Goal: Transaction & Acquisition: Purchase product/service

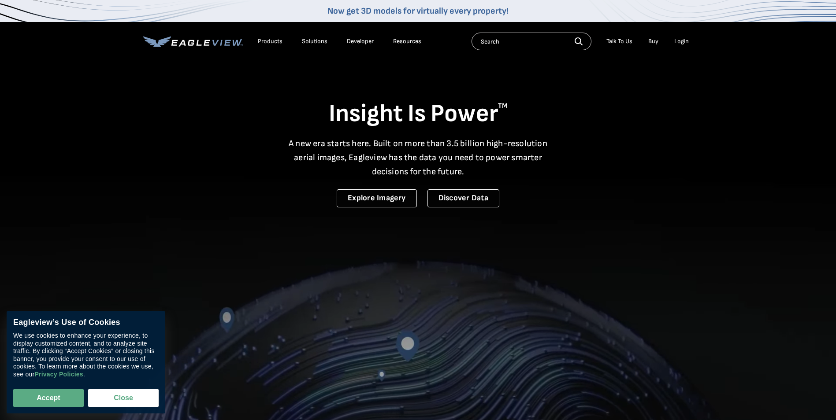
drag, startPoint x: 0, startPoint y: 0, endPoint x: 681, endPoint y: 43, distance: 682.7
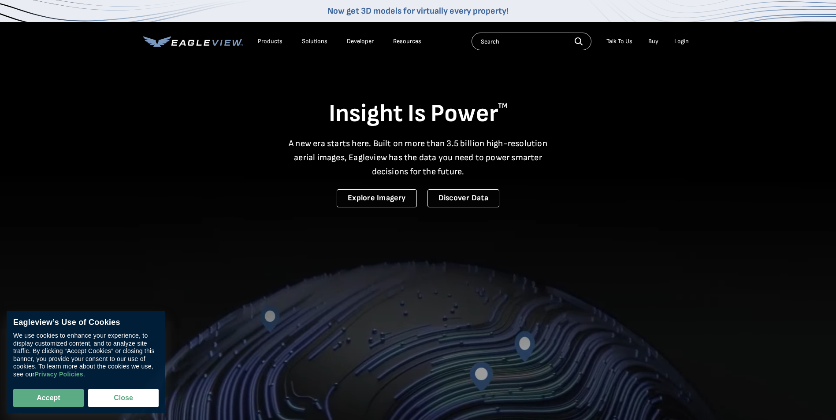
click at [681, 43] on div "Login" at bounding box center [681, 41] width 15 height 8
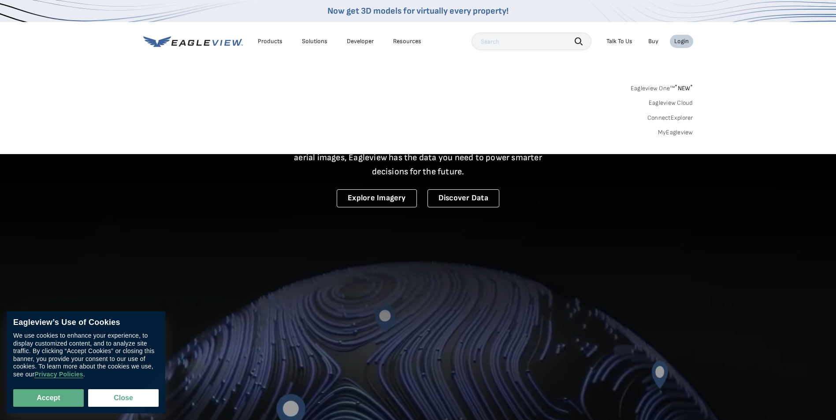
click at [670, 88] on link "Eagleview One™ * NEW *" at bounding box center [662, 87] width 63 height 10
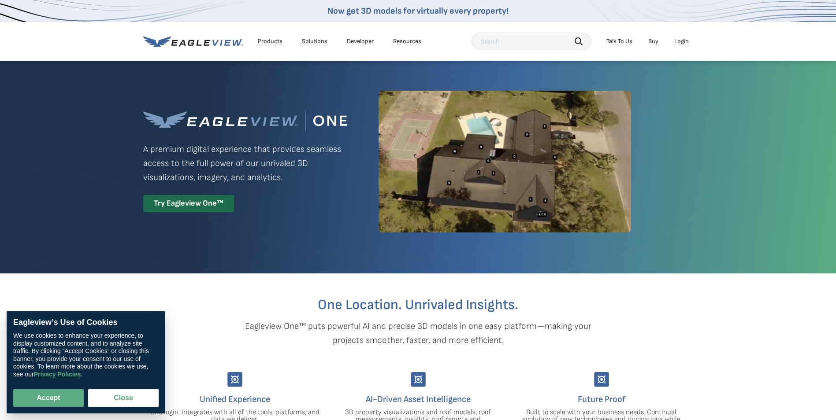
click at [216, 196] on div "Try Eagleview One™" at bounding box center [188, 203] width 91 height 17
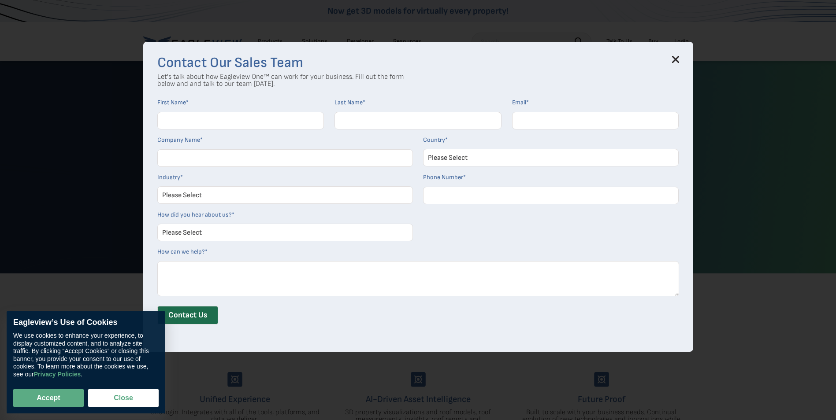
drag, startPoint x: 257, startPoint y: 122, endPoint x: 300, endPoint y: 92, distance: 52.6
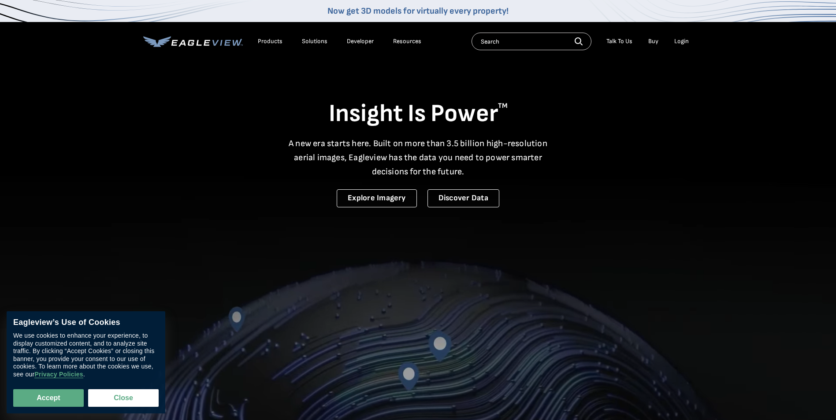
drag, startPoint x: 673, startPoint y: 37, endPoint x: 693, endPoint y: 40, distance: 20.4
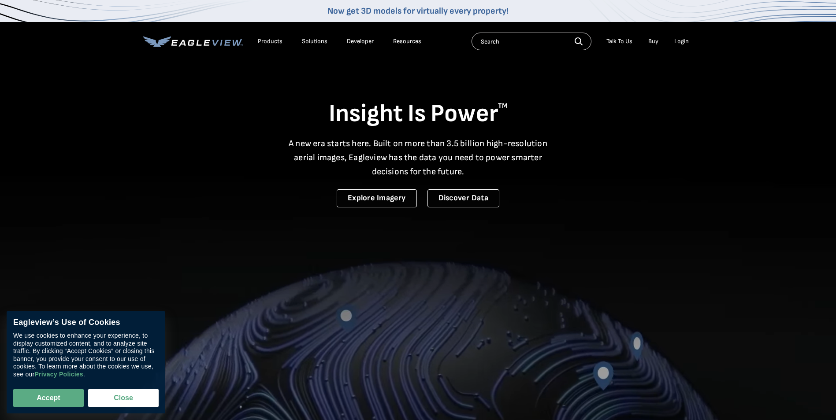
click at [675, 37] on li "Login" at bounding box center [681, 41] width 23 height 13
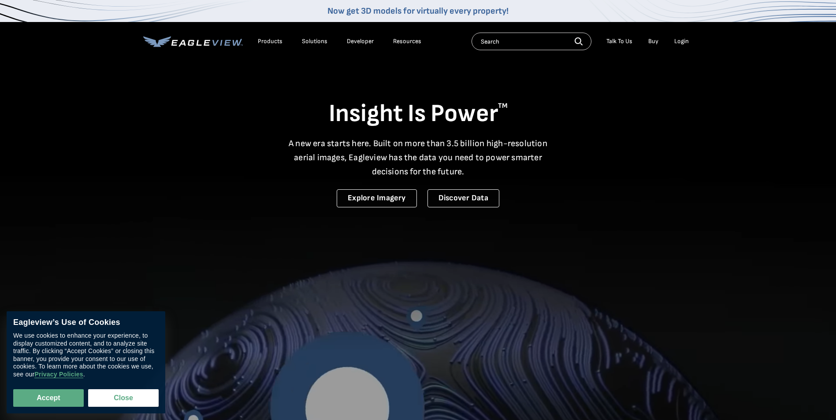
drag, startPoint x: 693, startPoint y: 40, endPoint x: 684, endPoint y: 41, distance: 9.3
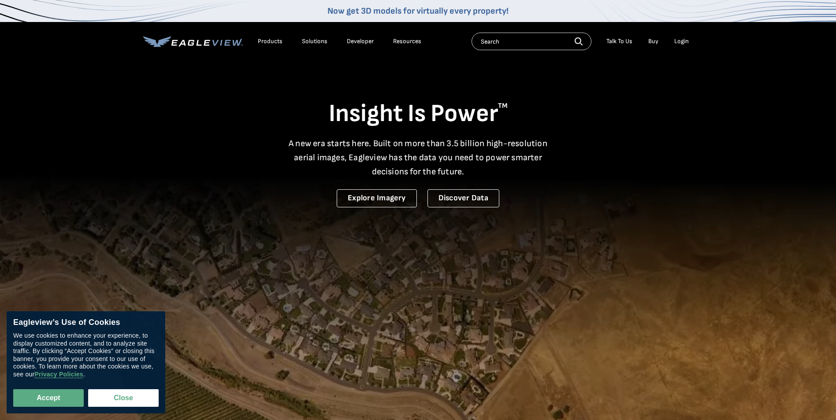
click at [692, 41] on nav "Now get 3D models for virtually every property! Products Solutions Developer Re…" at bounding box center [418, 30] width 836 height 61
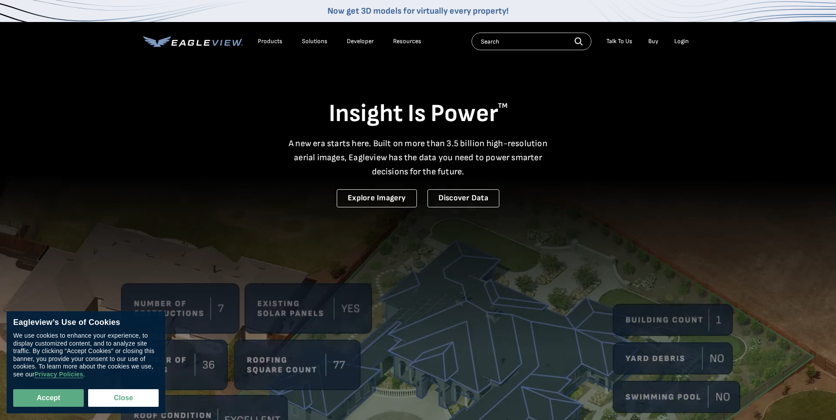
click at [682, 41] on div "Login" at bounding box center [681, 41] width 15 height 8
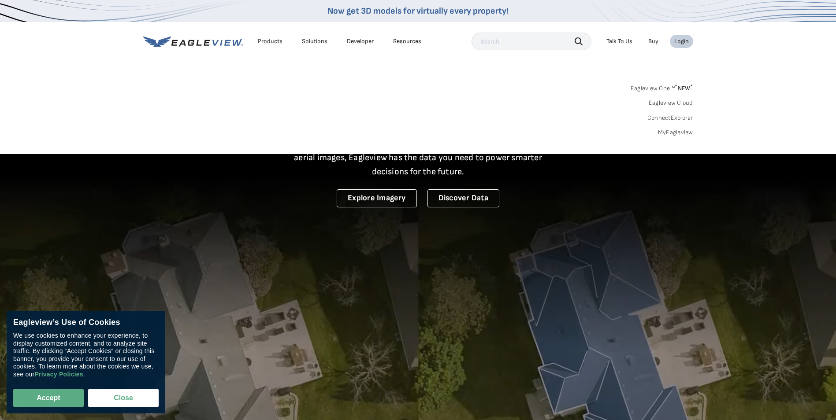
click at [673, 132] on link "MyEagleview" at bounding box center [675, 133] width 35 height 8
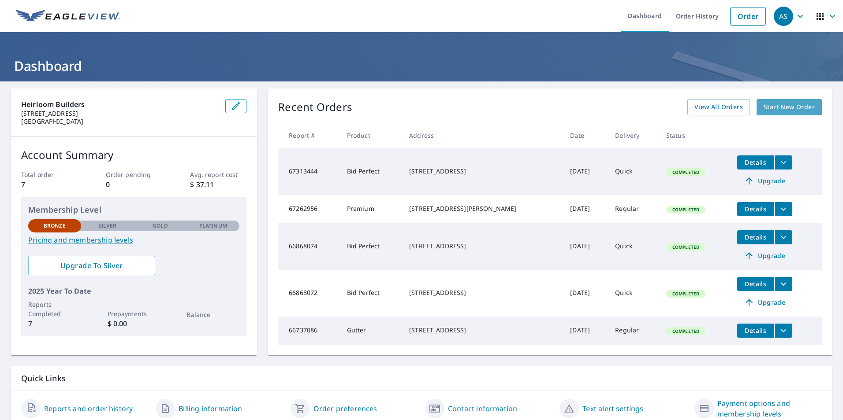
click at [781, 108] on span "Start New Order" at bounding box center [788, 107] width 51 height 11
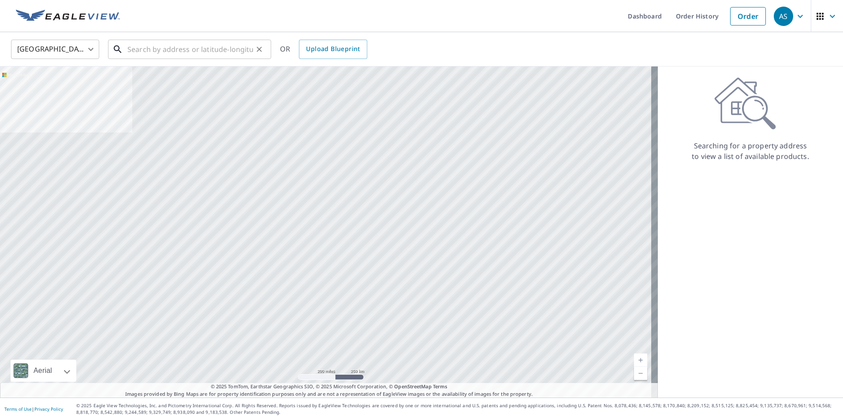
click at [209, 40] on input "text" at bounding box center [190, 49] width 126 height 25
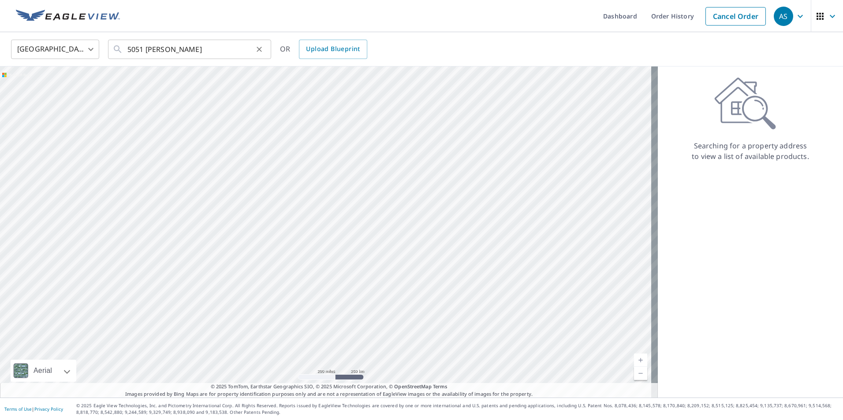
type input "5051 Sheeder Rd Eau Claire, WI 54701"
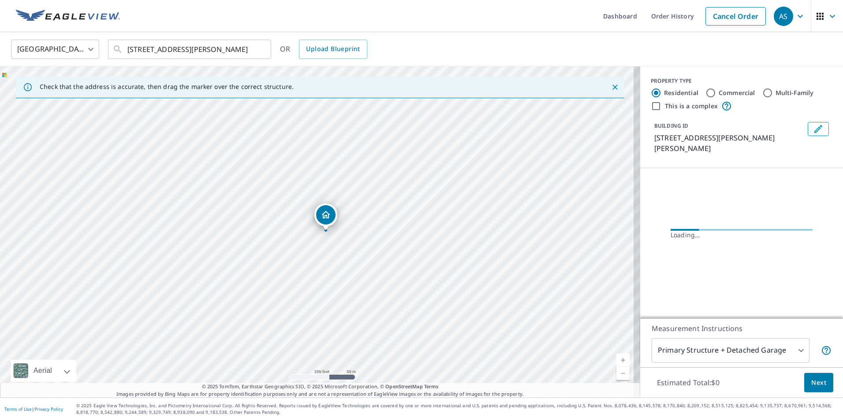
click at [322, 216] on icon "Dropped pin, building 1, Residential property, 5051 Sheeder Rd Eau Claire, WI 5…" at bounding box center [325, 215] width 11 height 11
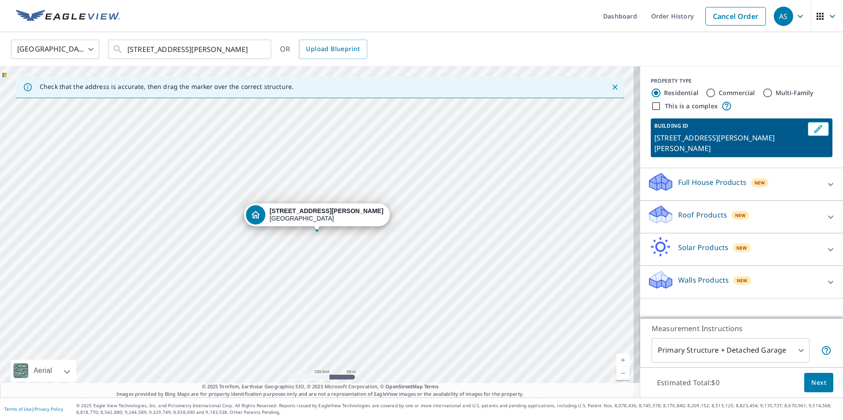
click at [688, 210] on p "Roof Products" at bounding box center [702, 215] width 49 height 11
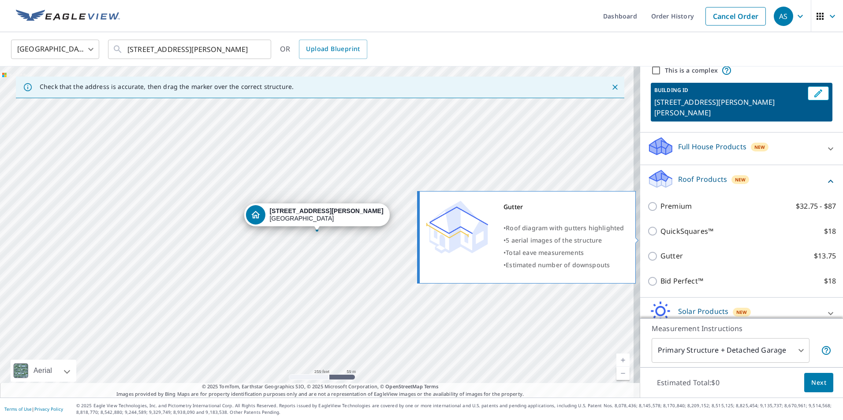
scroll to position [44, 0]
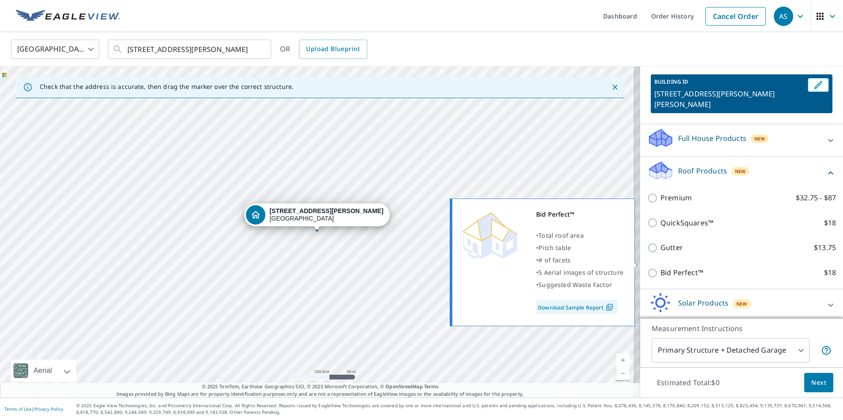
click at [661, 268] on p "Bid Perfect™" at bounding box center [681, 273] width 43 height 11
click at [660, 268] on input "Bid Perfect™ $18" at bounding box center [653, 273] width 13 height 11
checkbox input "true"
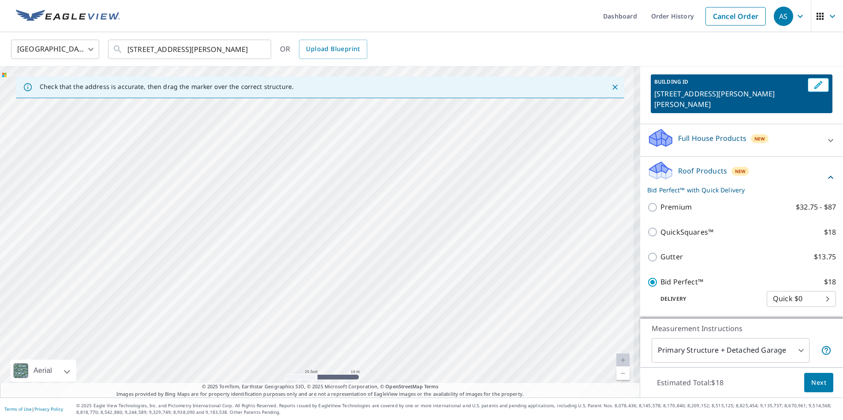
drag, startPoint x: 420, startPoint y: 225, endPoint x: 147, endPoint y: 233, distance: 272.9
click at [133, 238] on div "5051 Sheeder Rd Eau Claire, WI 54701" at bounding box center [320, 232] width 640 height 331
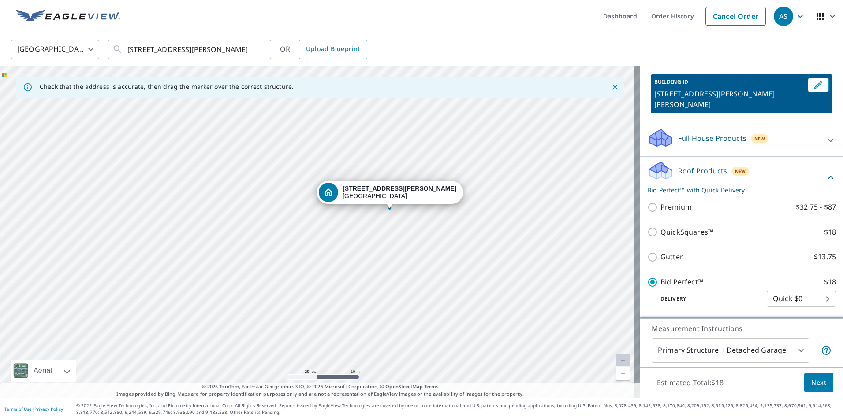
drag, startPoint x: 418, startPoint y: 232, endPoint x: 226, endPoint y: 265, distance: 195.1
click at [226, 265] on div "5051 Sheeder Rd Eau Claire, WI 54701" at bounding box center [320, 232] width 640 height 331
click at [307, 258] on div "5051 Sheeder Rd Eau Claire, WI 54701" at bounding box center [320, 232] width 640 height 331
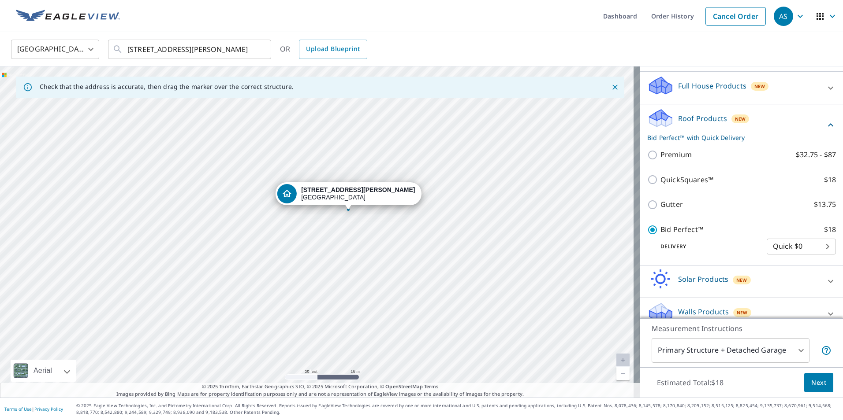
scroll to position [98, 0]
click at [817, 380] on span "Next" at bounding box center [818, 383] width 15 height 11
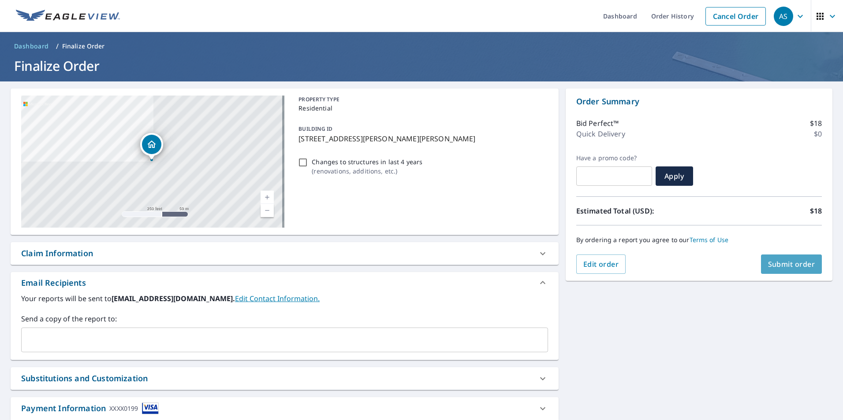
click at [782, 262] on span "Submit order" at bounding box center [791, 265] width 47 height 10
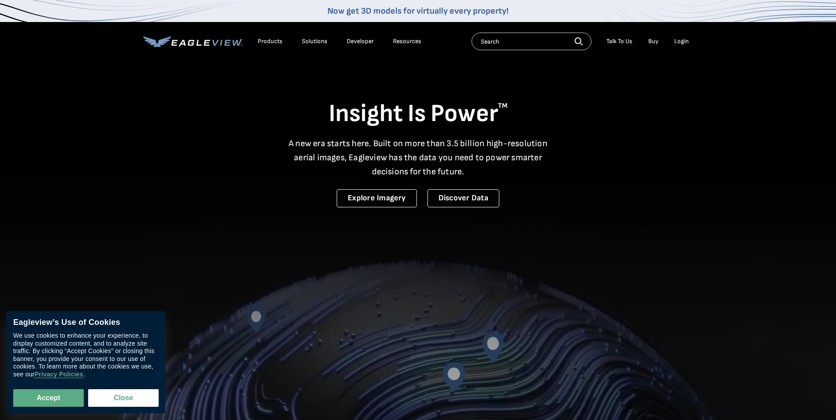
click at [678, 41] on div "Login" at bounding box center [681, 41] width 15 height 8
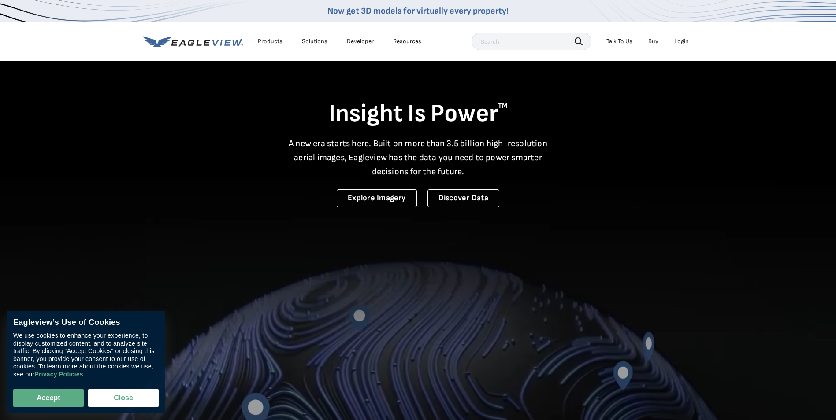
click at [680, 41] on div "Login" at bounding box center [681, 41] width 15 height 8
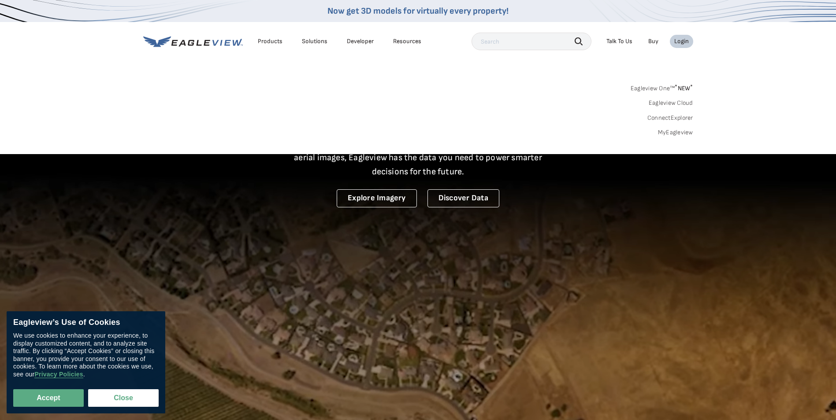
click at [682, 136] on link "MyEagleview" at bounding box center [675, 133] width 35 height 8
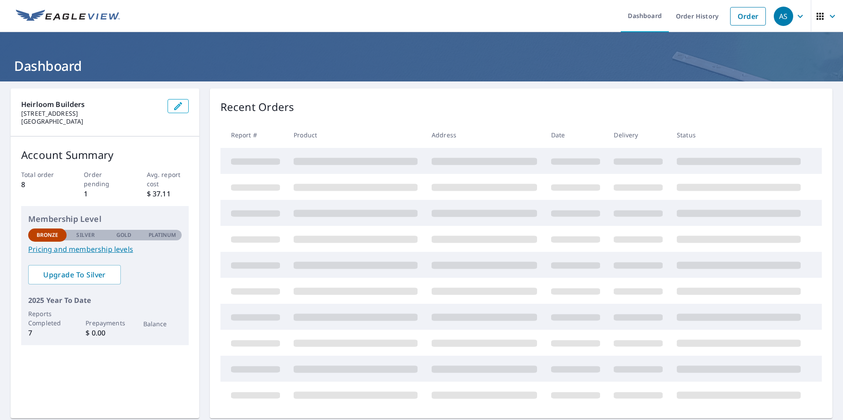
click at [305, 103] on div "Recent Orders" at bounding box center [520, 107] width 601 height 16
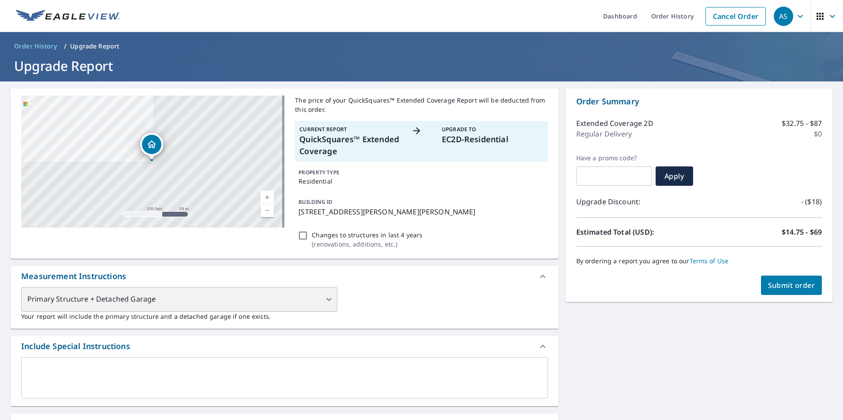
click at [270, 302] on div "Primary Structure + Detached Garage" at bounding box center [179, 299] width 316 height 25
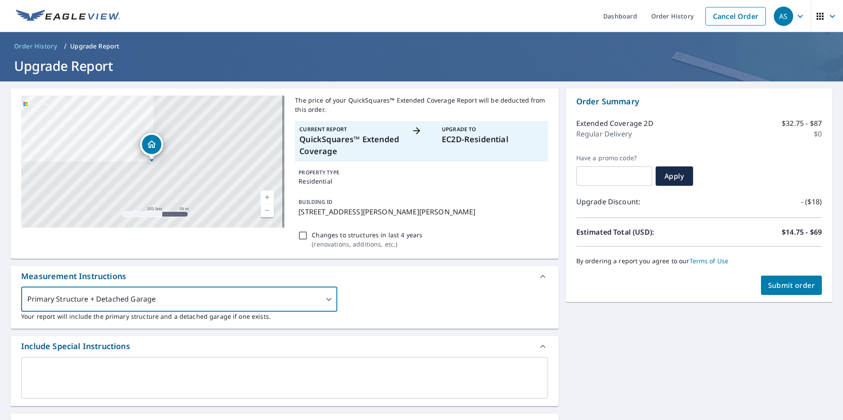
click at [457, 218] on div "BUILDING ID 5051 Sheeder Rd, Eau Claire, WI, 54701" at bounding box center [421, 207] width 253 height 28
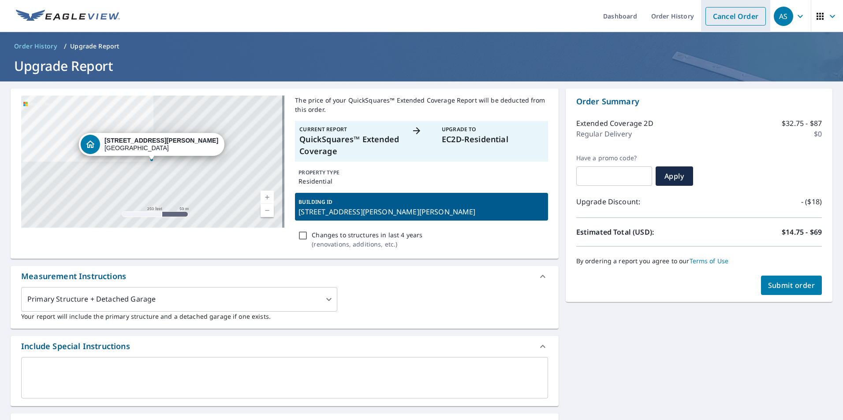
click at [730, 6] on li "Cancel Order" at bounding box center [735, 16] width 69 height 32
click at [727, 19] on link "Cancel Order" at bounding box center [735, 16] width 60 height 19
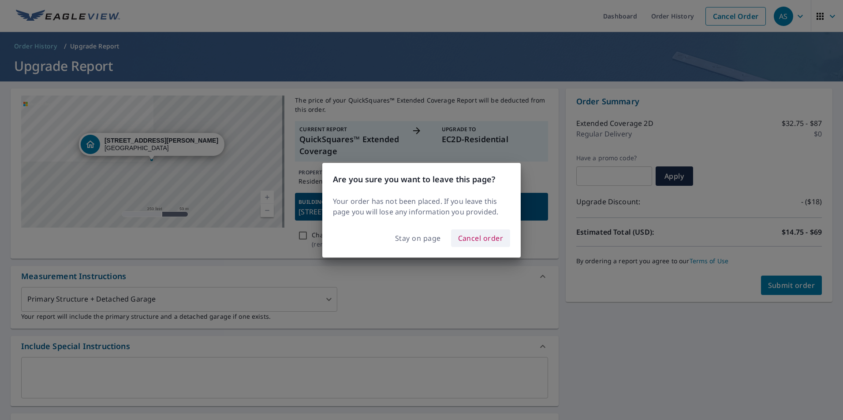
click at [470, 236] on span "Cancel order" at bounding box center [480, 238] width 45 height 12
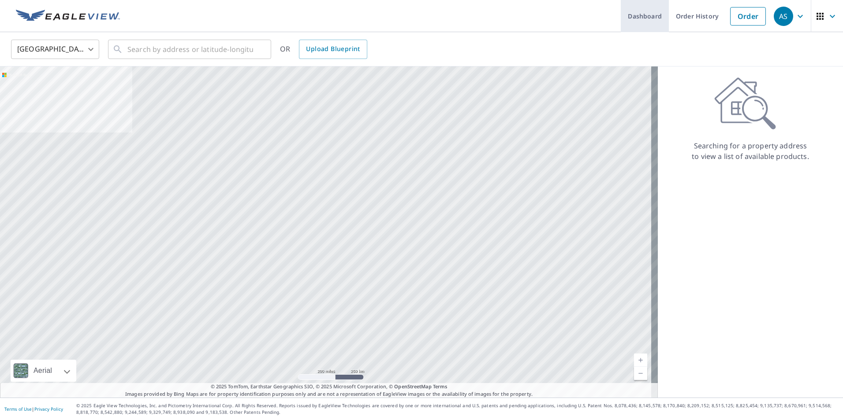
click at [638, 17] on link "Dashboard" at bounding box center [645, 16] width 48 height 32
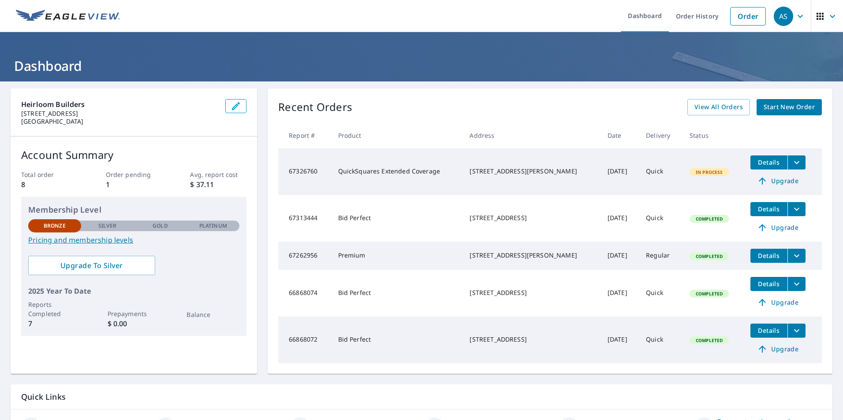
click at [791, 164] on icon "filesDropdownBtn-67326760" at bounding box center [796, 162] width 11 height 11
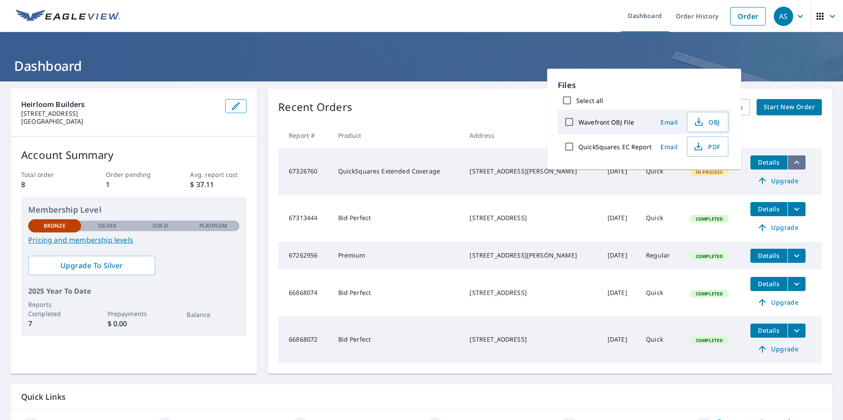
click at [794, 164] on icon "filesDropdownBtn-67326760" at bounding box center [796, 162] width 5 height 3
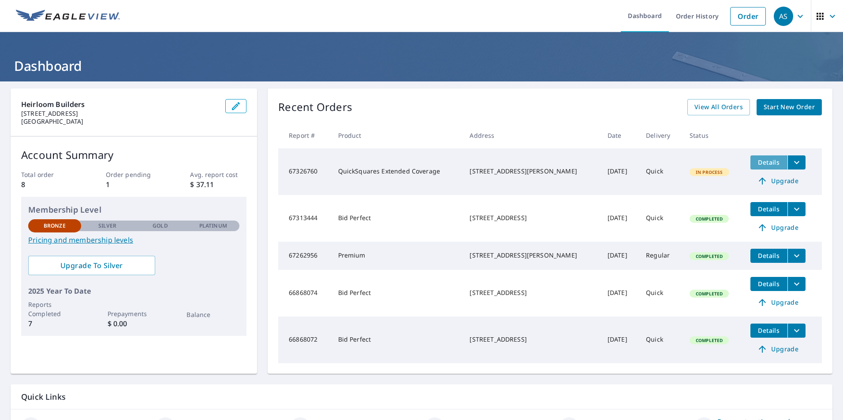
click at [755, 163] on span "Details" at bounding box center [768, 162] width 26 height 8
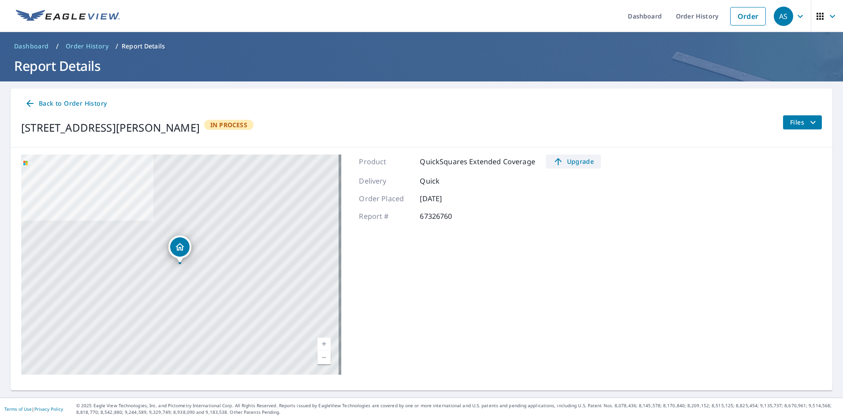
click at [562, 163] on span "Upgrade" at bounding box center [573, 161] width 45 height 11
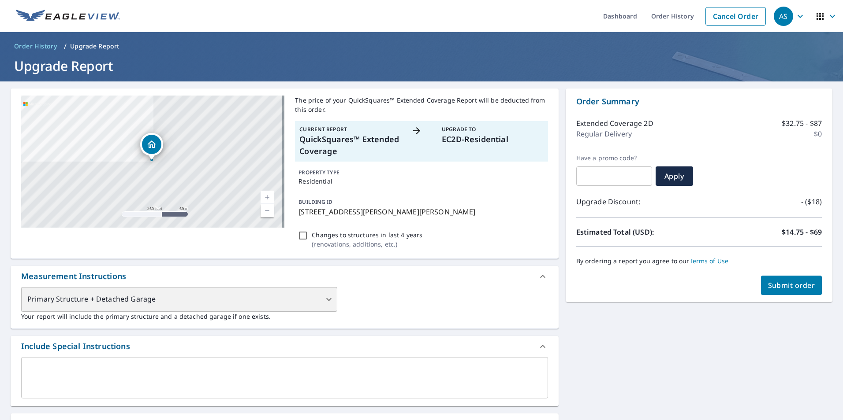
click at [124, 297] on div "Primary Structure + Detached Garage" at bounding box center [179, 299] width 316 height 25
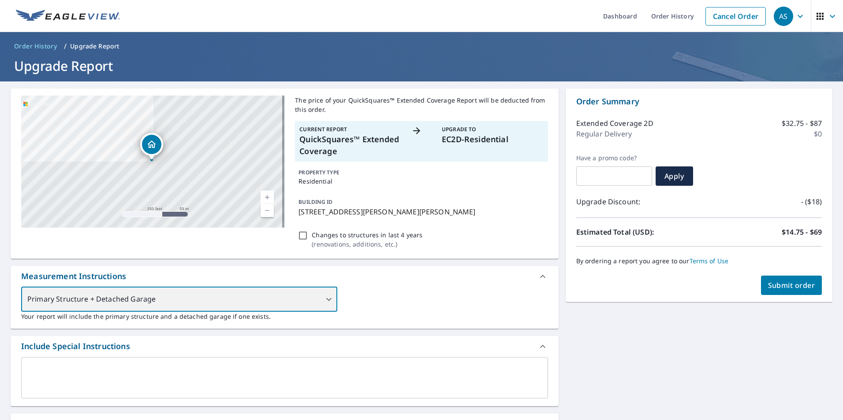
click at [323, 302] on div "Primary Structure + Detached Garage" at bounding box center [179, 299] width 316 height 25
drag, startPoint x: 327, startPoint y: 299, endPoint x: 351, endPoint y: 281, distance: 29.6
click at [328, 298] on div "Primary Structure + Detached Garage" at bounding box center [179, 299] width 316 height 25
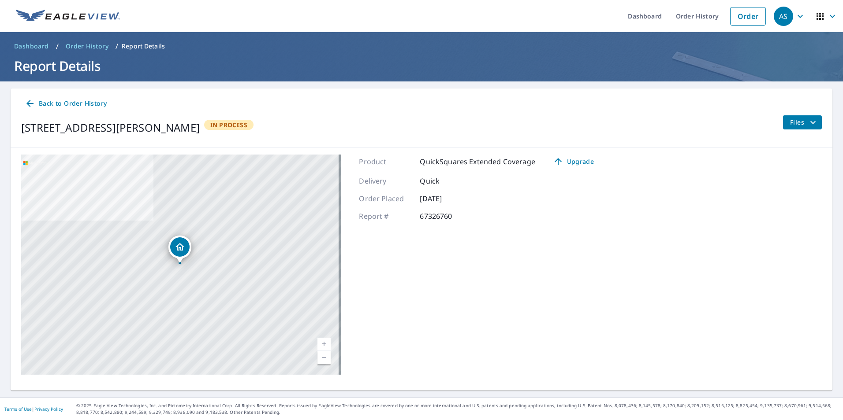
drag, startPoint x: 383, startPoint y: 230, endPoint x: 390, endPoint y: 233, distance: 7.5
click at [57, 101] on span "Back to Order History" at bounding box center [66, 103] width 82 height 11
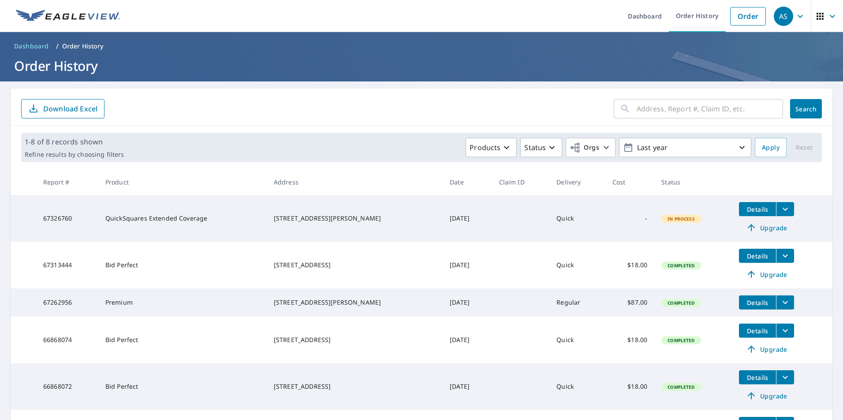
click at [783, 209] on button "filesDropdownBtn-67326760" at bounding box center [785, 209] width 18 height 14
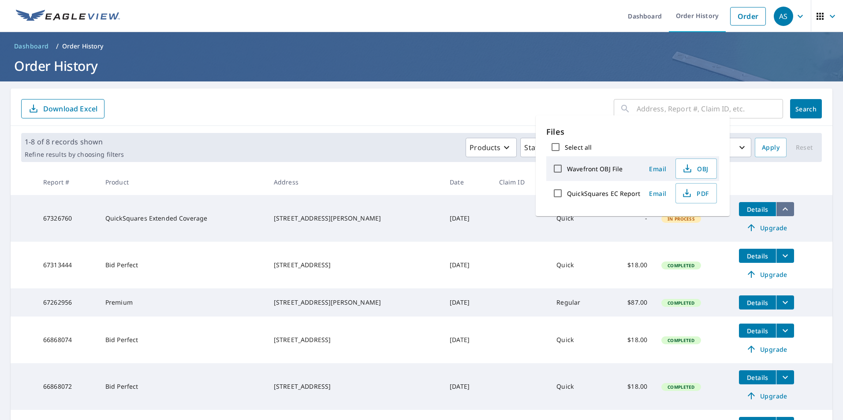
click at [780, 210] on icon "filesDropdownBtn-67326760" at bounding box center [785, 209] width 11 height 11
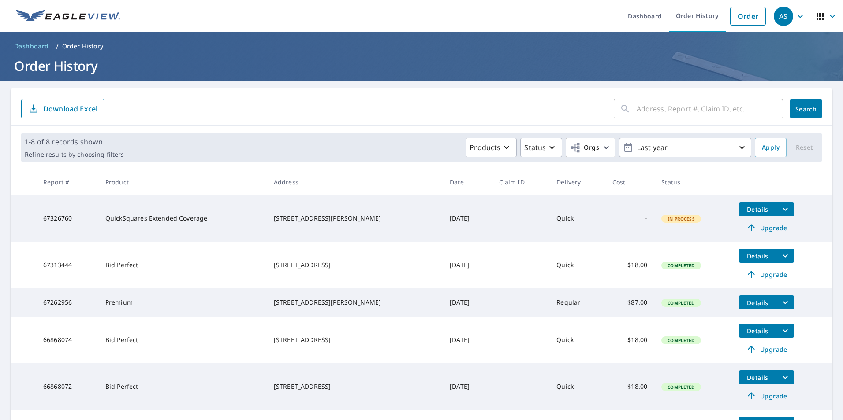
click at [780, 214] on icon "filesDropdownBtn-67326760" at bounding box center [785, 209] width 11 height 11
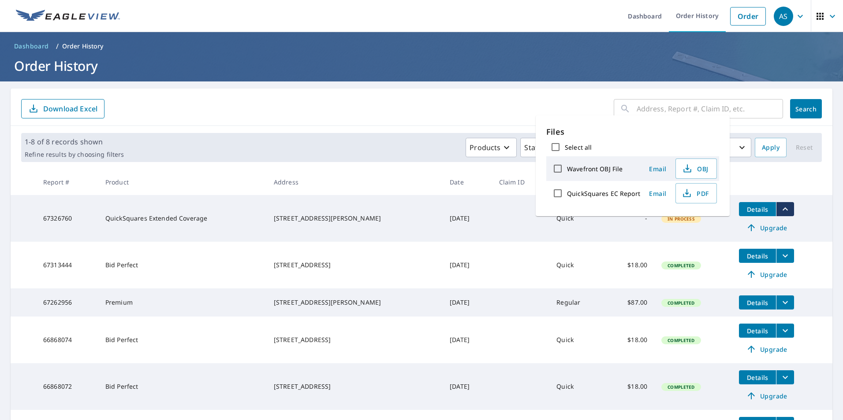
click at [780, 214] on icon "filesDropdownBtn-67326760" at bounding box center [785, 209] width 11 height 11
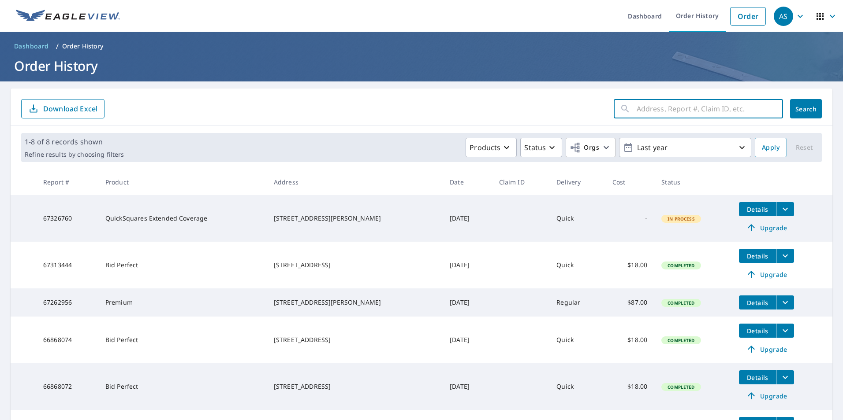
click at [673, 109] on input "text" at bounding box center [709, 109] width 146 height 25
click at [780, 210] on icon "filesDropdownBtn-67326760" at bounding box center [785, 209] width 11 height 11
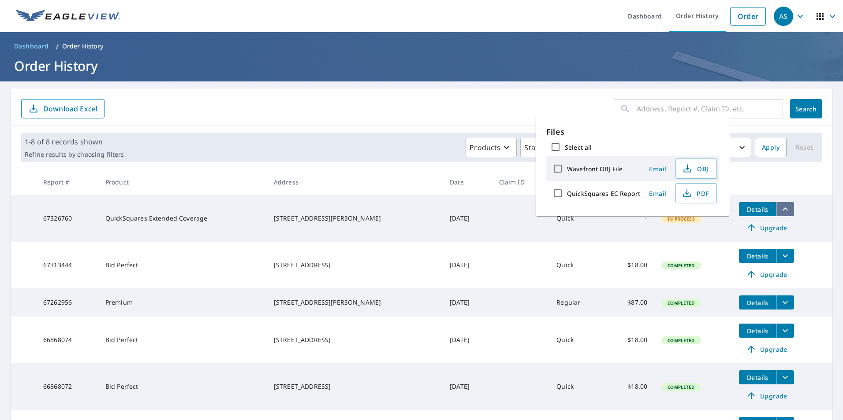
click at [782, 210] on icon "filesDropdownBtn-67326760" at bounding box center [784, 209] width 5 height 3
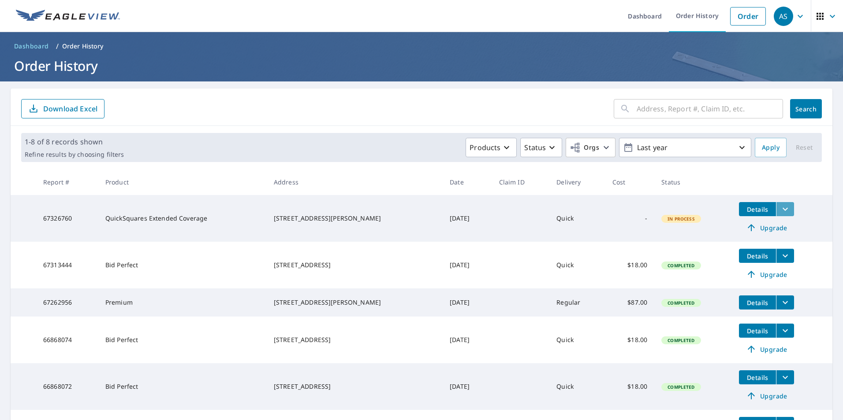
click at [780, 209] on icon "filesDropdownBtn-67326760" at bounding box center [785, 209] width 11 height 11
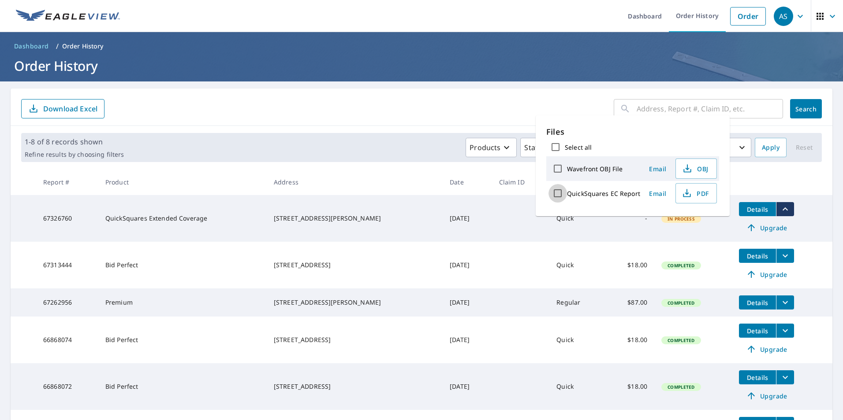
click at [556, 195] on input "QuickSquares EC Report" at bounding box center [557, 193] width 19 height 19
checkbox input "true"
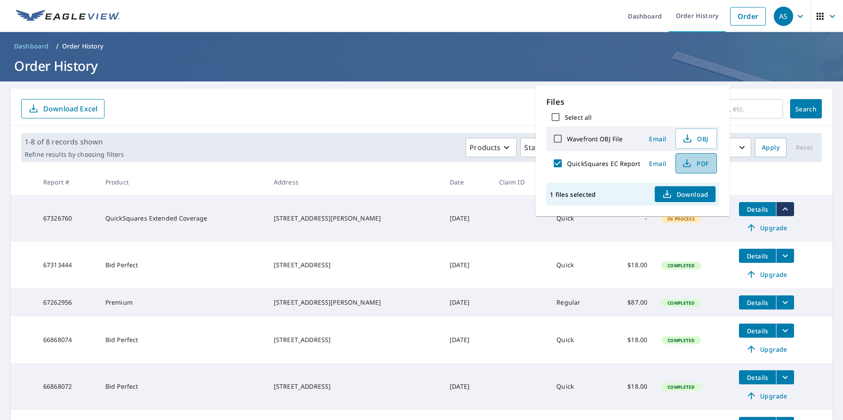
click at [691, 165] on span "PDF" at bounding box center [695, 163] width 28 height 11
drag, startPoint x: 544, startPoint y: 75, endPoint x: 168, endPoint y: 78, distance: 375.5
click at [543, 75] on header "Dashboard / Order History Order History" at bounding box center [421, 56] width 843 height 49
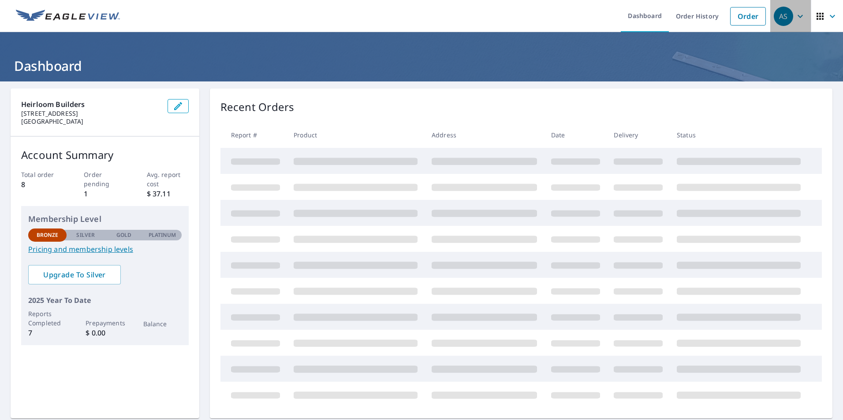
click at [788, 19] on span "AS" at bounding box center [789, 16] width 33 height 21
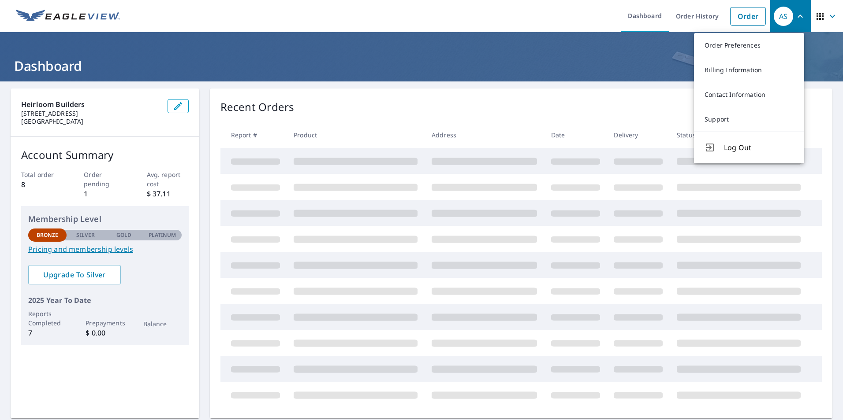
click at [788, 19] on span "AS" at bounding box center [789, 16] width 33 height 21
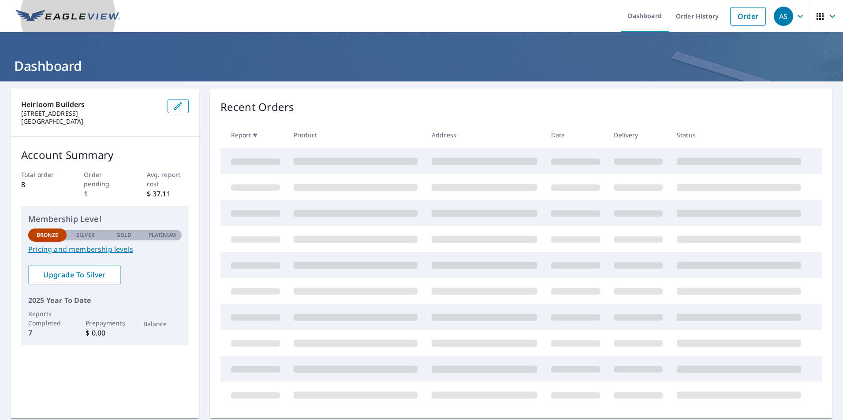
click at [74, 13] on img at bounding box center [68, 16] width 104 height 13
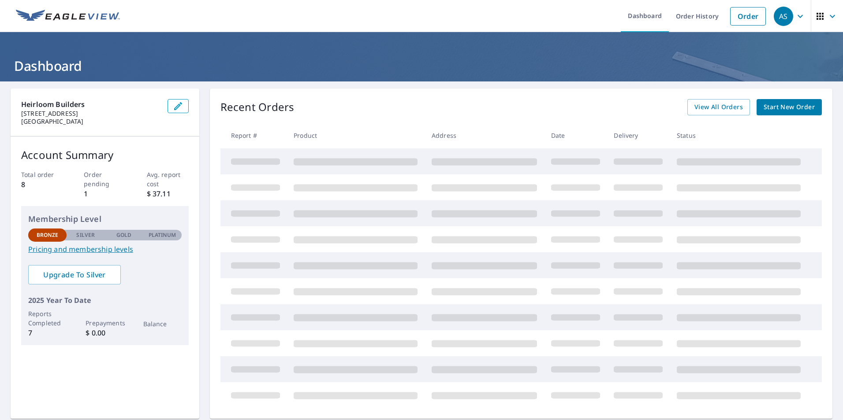
click at [775, 103] on span "Start New Order" at bounding box center [788, 107] width 51 height 11
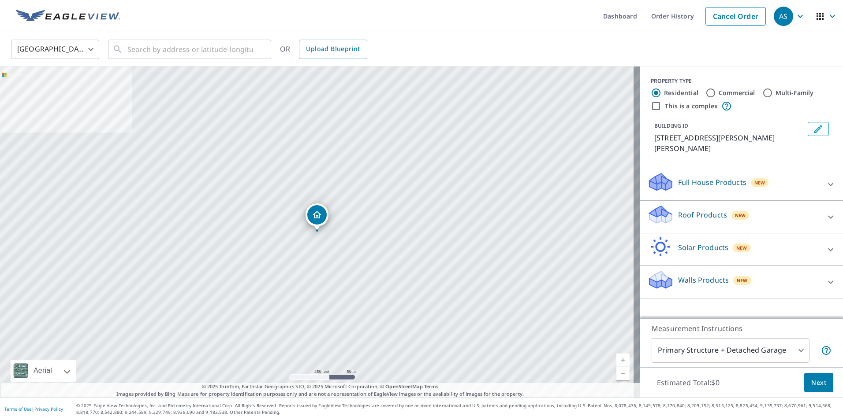
click at [754, 179] on span "New" at bounding box center [759, 182] width 11 height 7
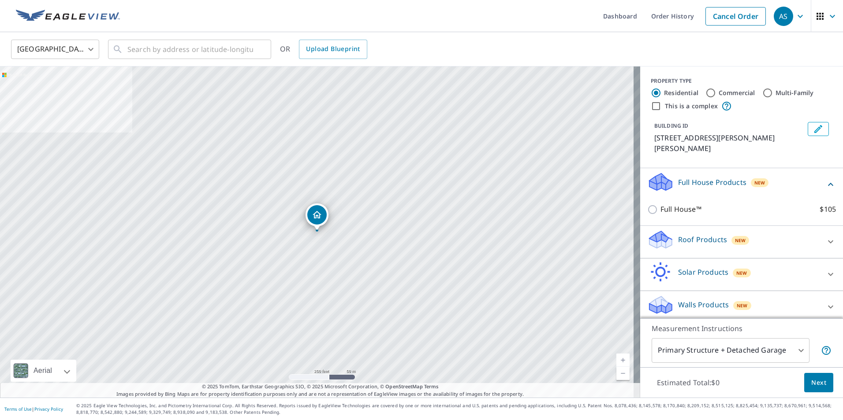
click at [681, 234] on p "Roof Products" at bounding box center [702, 239] width 49 height 11
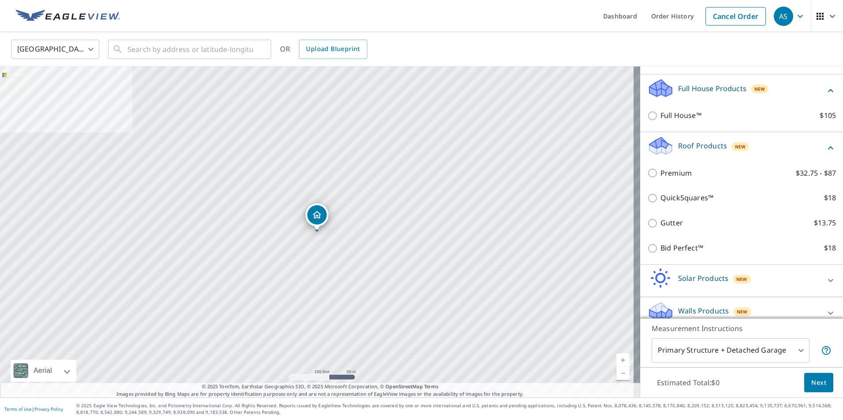
scroll to position [95, 0]
click at [721, 16] on link "Cancel Order" at bounding box center [735, 16] width 60 height 19
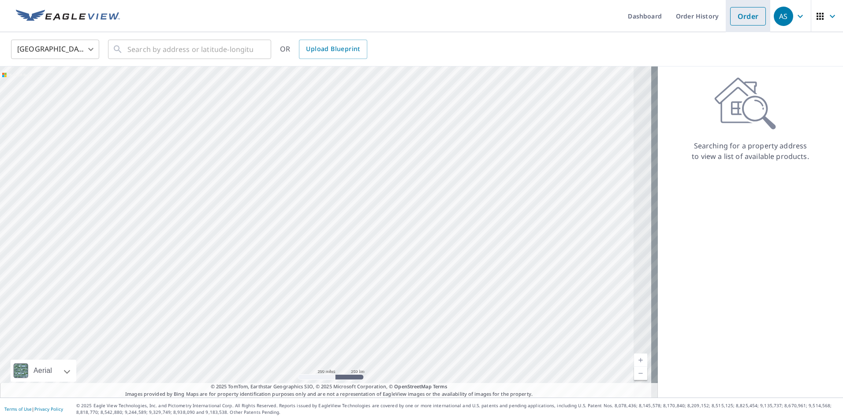
click at [742, 17] on link "Order" at bounding box center [748, 16] width 36 height 19
click at [700, 17] on link "Order History" at bounding box center [697, 16] width 57 height 32
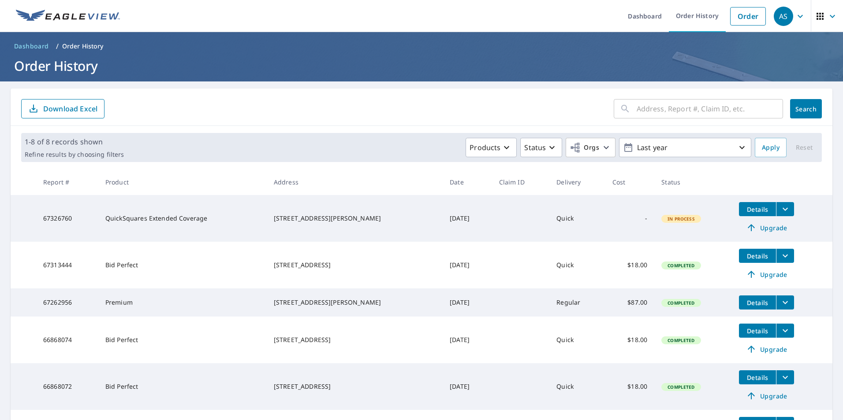
click at [33, 42] on span "Dashboard" at bounding box center [31, 46] width 35 height 9
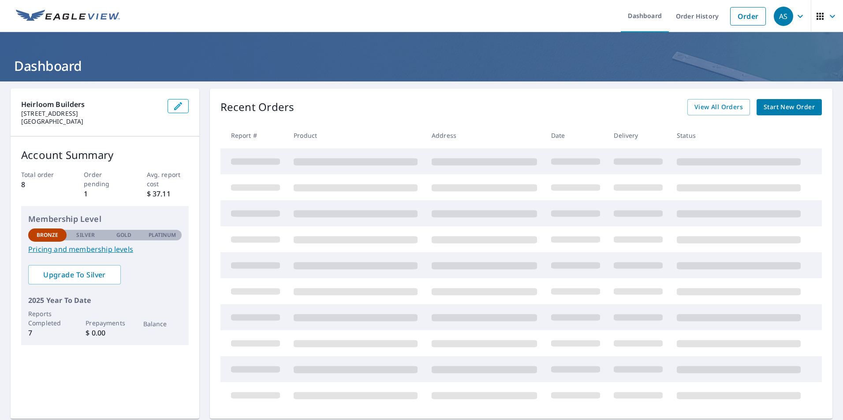
click at [781, 101] on link "Start New Order" at bounding box center [788, 107] width 65 height 16
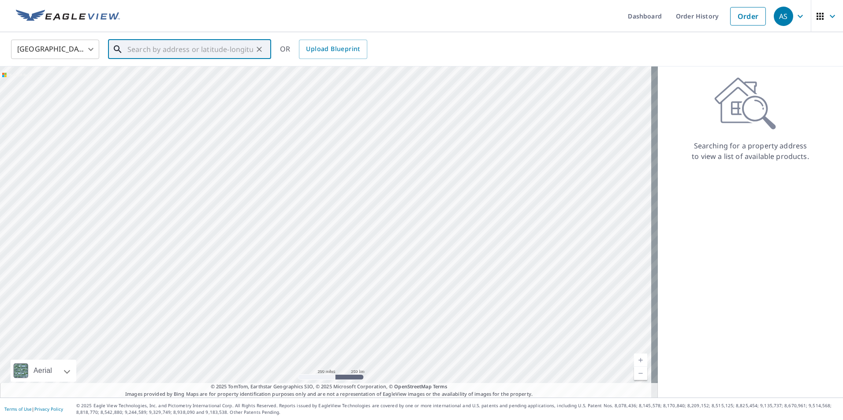
click at [200, 50] on input "text" at bounding box center [190, 49] width 126 height 25
click at [186, 81] on p "[GEOGRAPHIC_DATA]" at bounding box center [195, 84] width 138 height 9
type input "5051 Sheeder Rd Eau Claire, WI 54701"
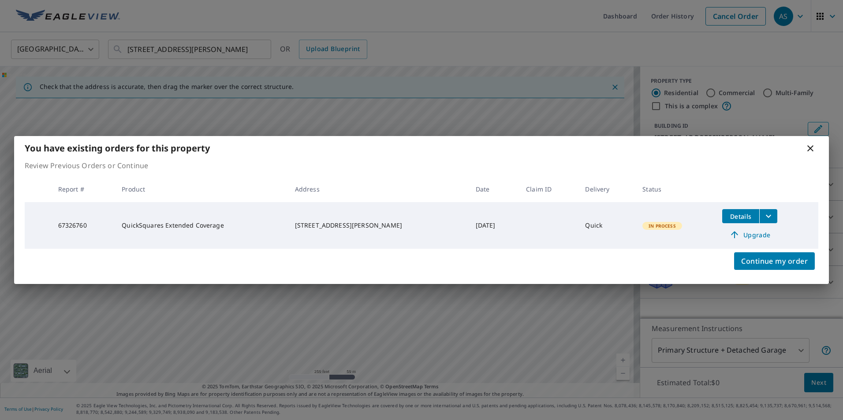
click at [767, 215] on button "filesDropdownBtn-67326760" at bounding box center [768, 216] width 18 height 14
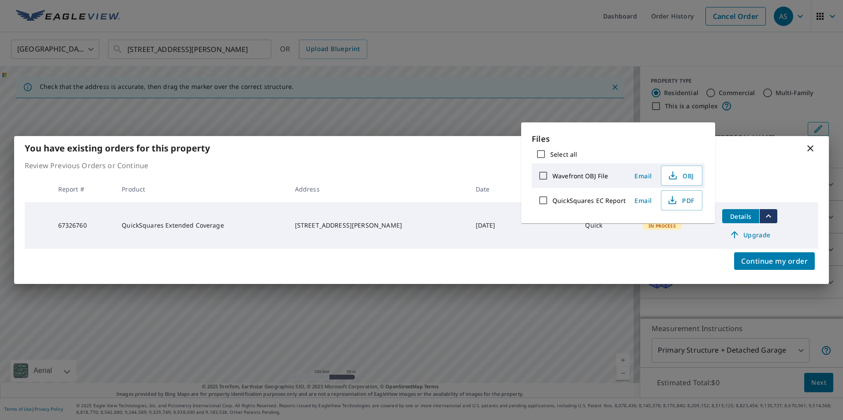
click at [767, 215] on button "filesDropdownBtn-67326760" at bounding box center [768, 216] width 18 height 14
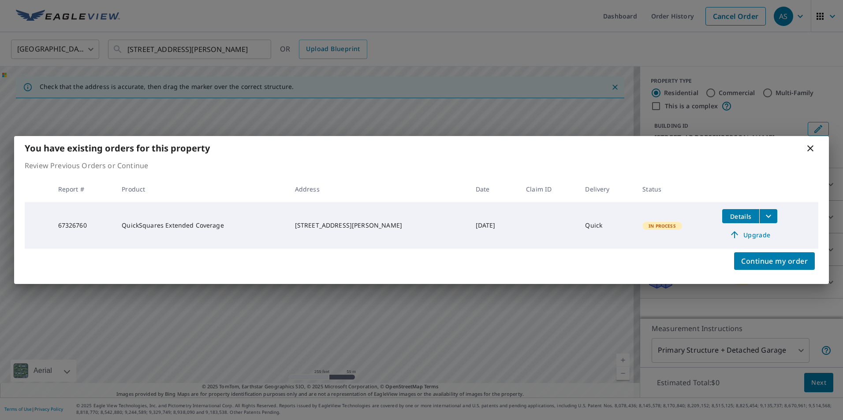
click at [813, 151] on icon at bounding box center [810, 148] width 11 height 11
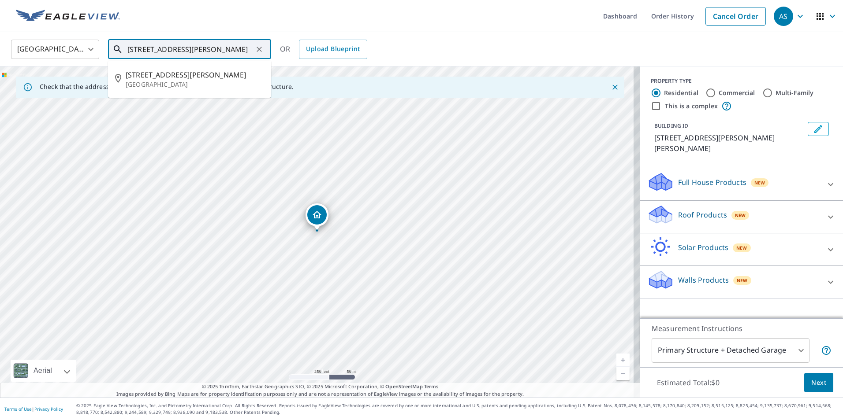
click at [168, 47] on input "5051 Sheeder Rd Eau Claire, WI 54701" at bounding box center [190, 49] width 126 height 25
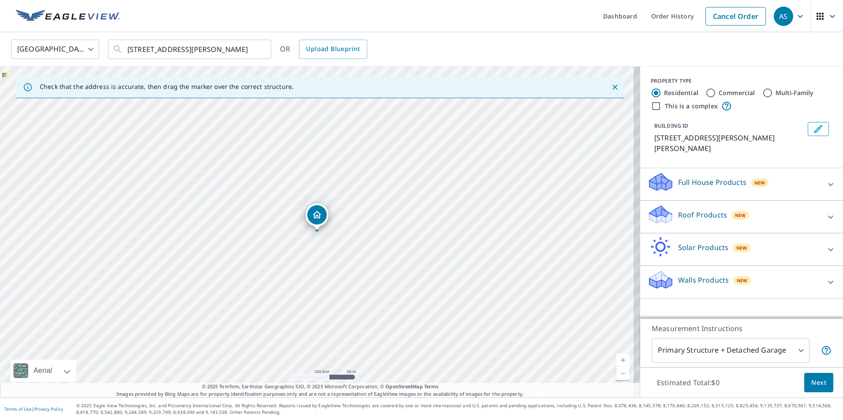
click at [312, 215] on icon "Dropped pin, building 1, Residential property, 5051 Sheeder Rd Eau Claire, WI 5…" at bounding box center [317, 215] width 11 height 11
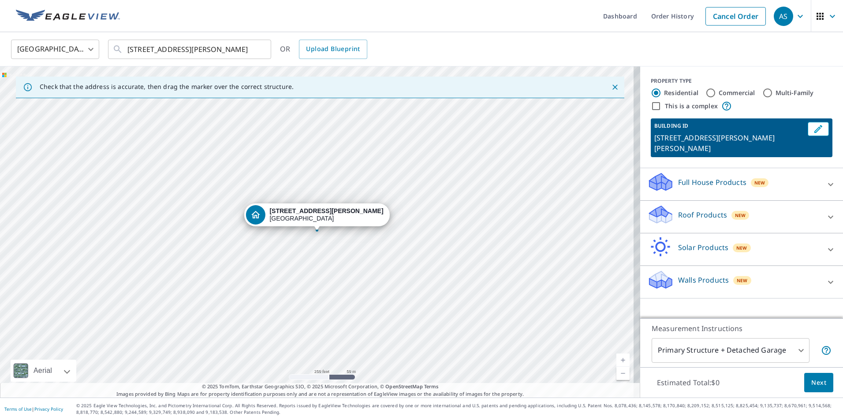
click at [674, 184] on div "Full House Products New" at bounding box center [733, 184] width 173 height 25
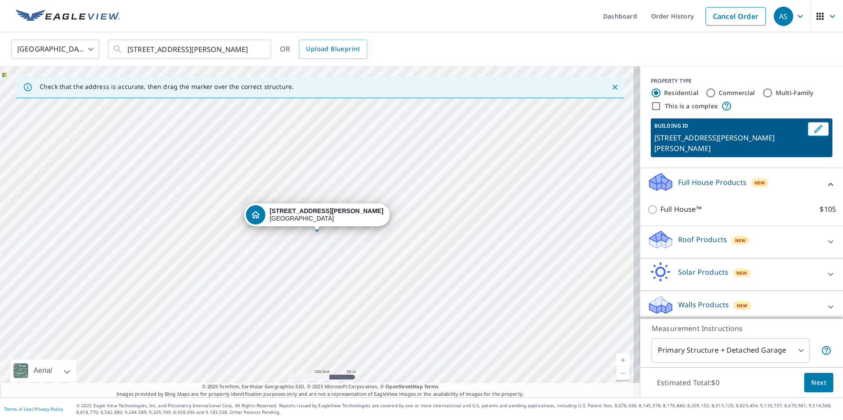
click at [676, 184] on div "Full House Products New" at bounding box center [736, 184] width 178 height 25
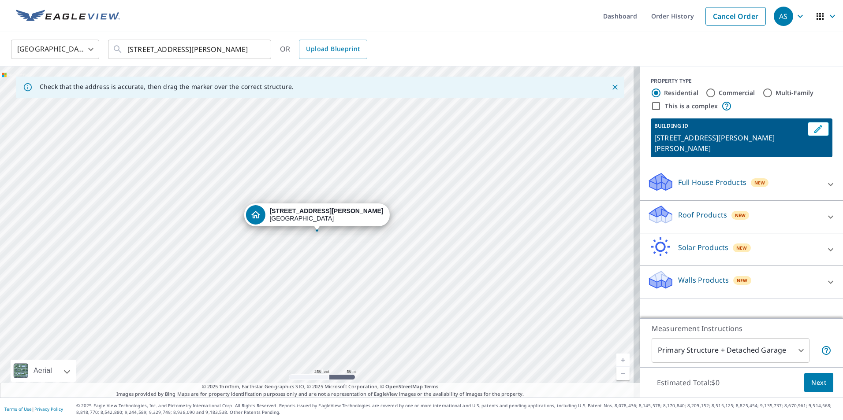
click at [699, 215] on div "Roof Products New" at bounding box center [733, 216] width 173 height 25
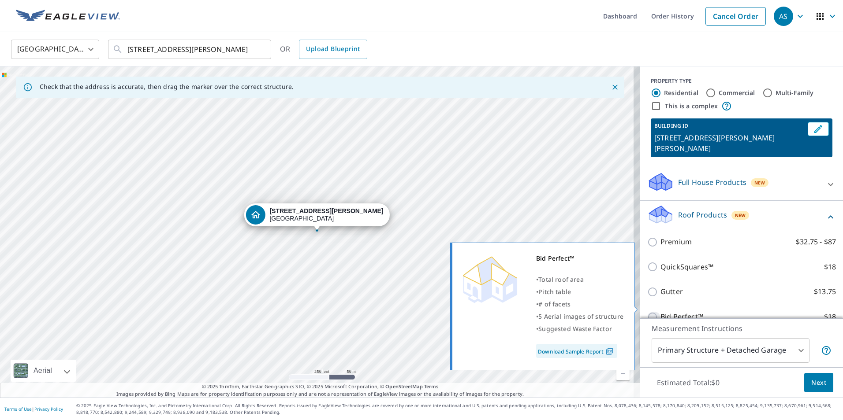
click at [647, 312] on input "Bid Perfect™ $18" at bounding box center [653, 317] width 13 height 11
checkbox input "true"
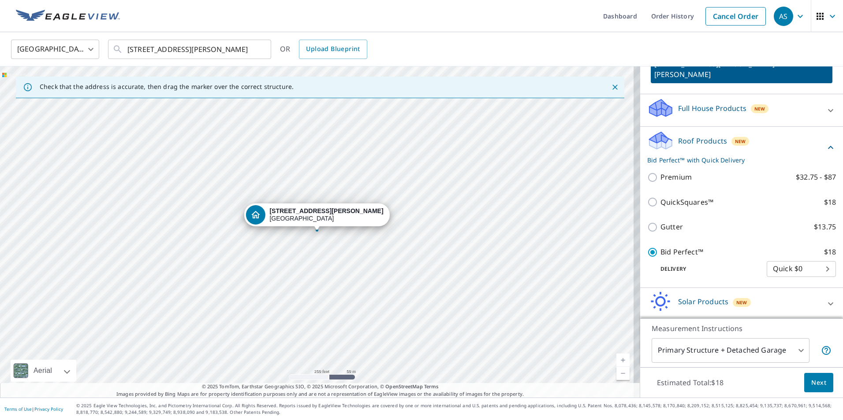
scroll to position [88, 0]
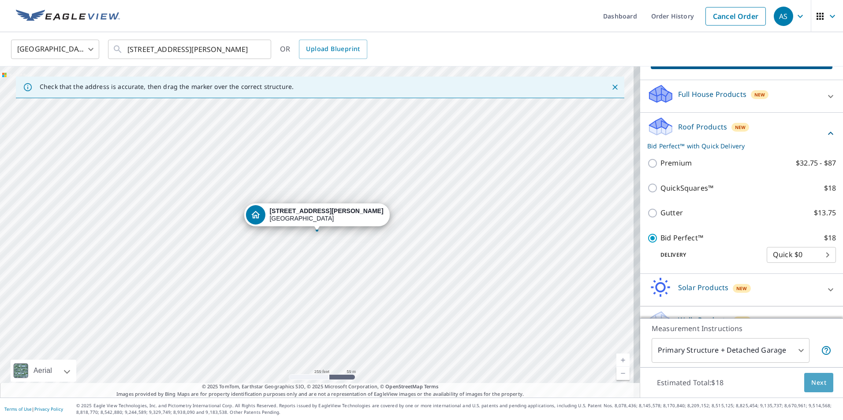
click at [811, 381] on span "Next" at bounding box center [818, 383] width 15 height 11
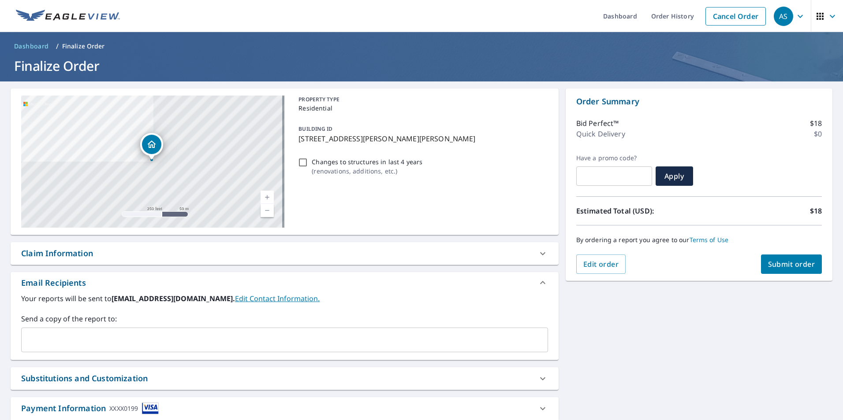
click at [139, 257] on div "Claim Information" at bounding box center [276, 254] width 511 height 12
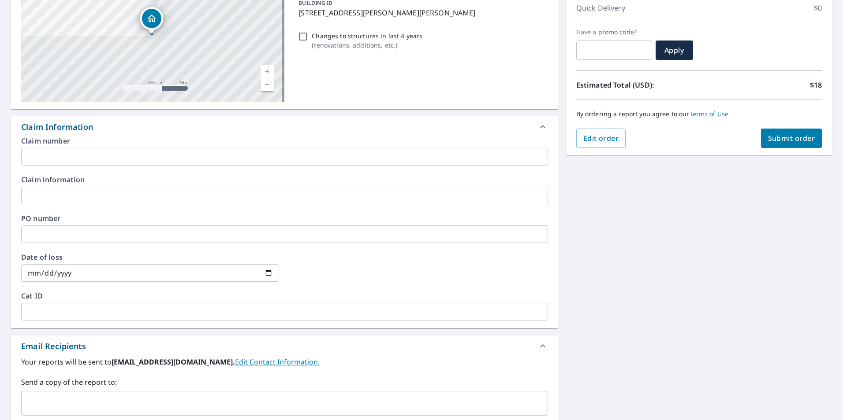
scroll to position [132, 0]
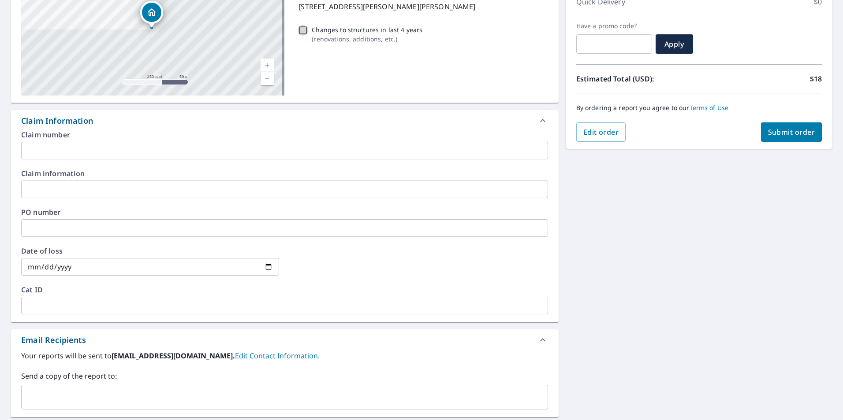
click at [300, 31] on input "Changes to structures in last 4 years ( renovations, additions, etc. )" at bounding box center [302, 30] width 11 height 11
click at [299, 31] on input "Changes to structures in last 4 years ( renovations, additions, etc. )" at bounding box center [302, 30] width 11 height 11
checkbox input "false"
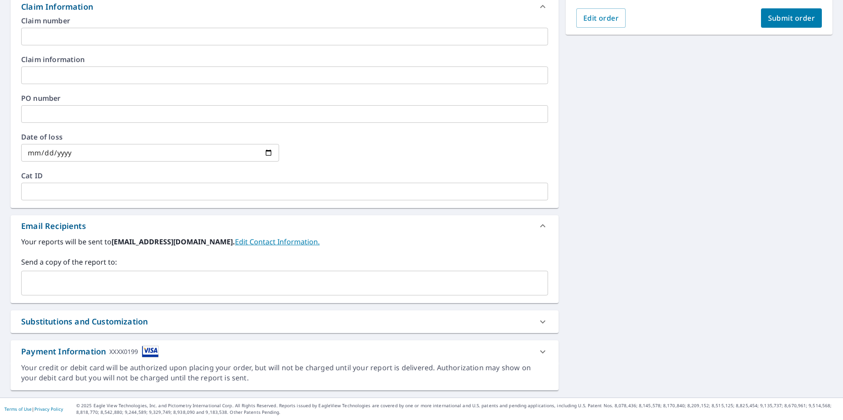
scroll to position [0, 0]
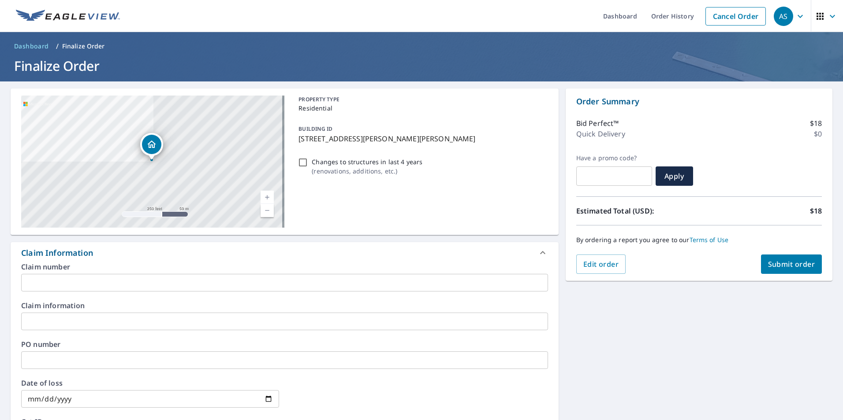
drag, startPoint x: 736, startPoint y: 340, endPoint x: 680, endPoint y: 192, distance: 158.0
click at [793, 266] on span "Submit order" at bounding box center [791, 265] width 47 height 10
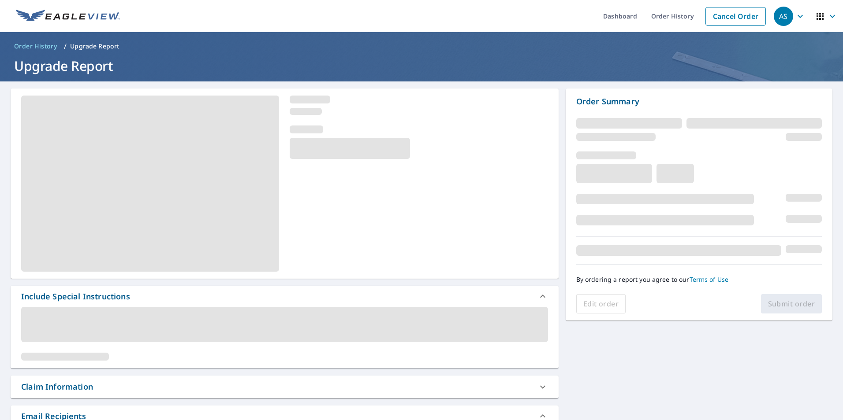
click at [538, 298] on icon at bounding box center [542, 296] width 11 height 11
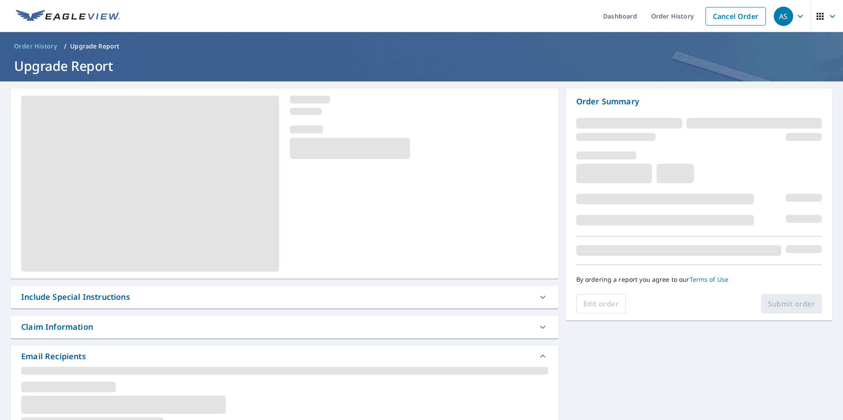
click at [538, 297] on icon at bounding box center [542, 297] width 11 height 11
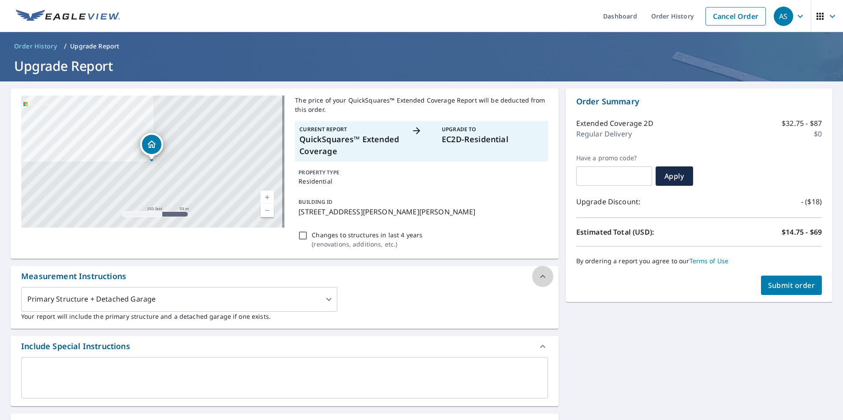
click at [537, 282] on icon at bounding box center [542, 276] width 11 height 11
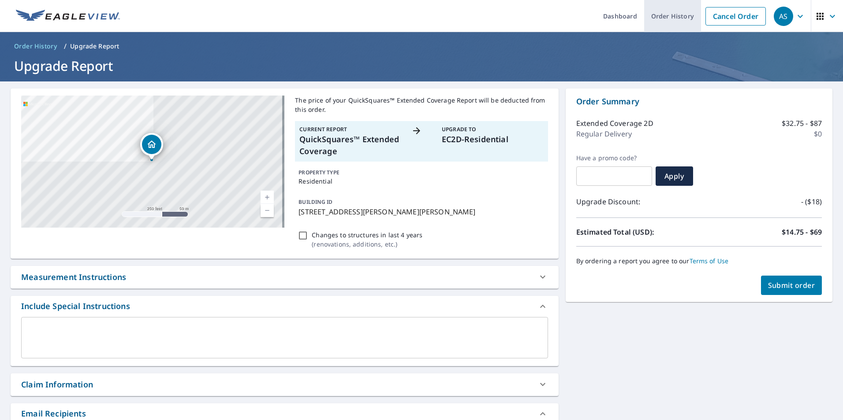
click at [663, 16] on link "Order History" at bounding box center [672, 16] width 57 height 32
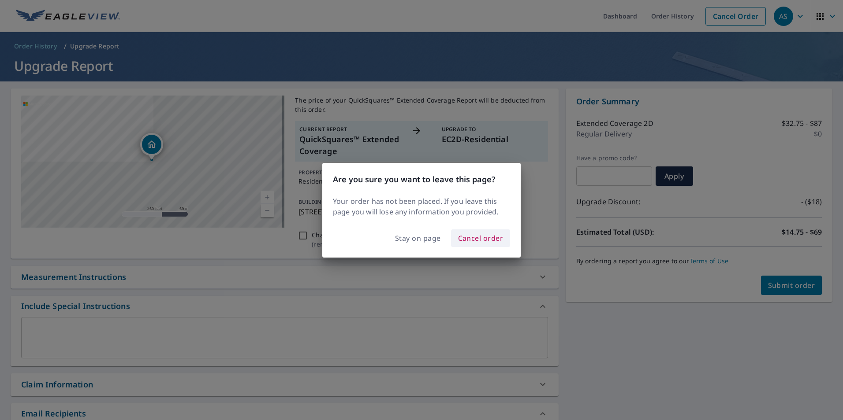
click at [477, 239] on span "Cancel order" at bounding box center [480, 238] width 45 height 12
